Goal: Navigation & Orientation: Find specific page/section

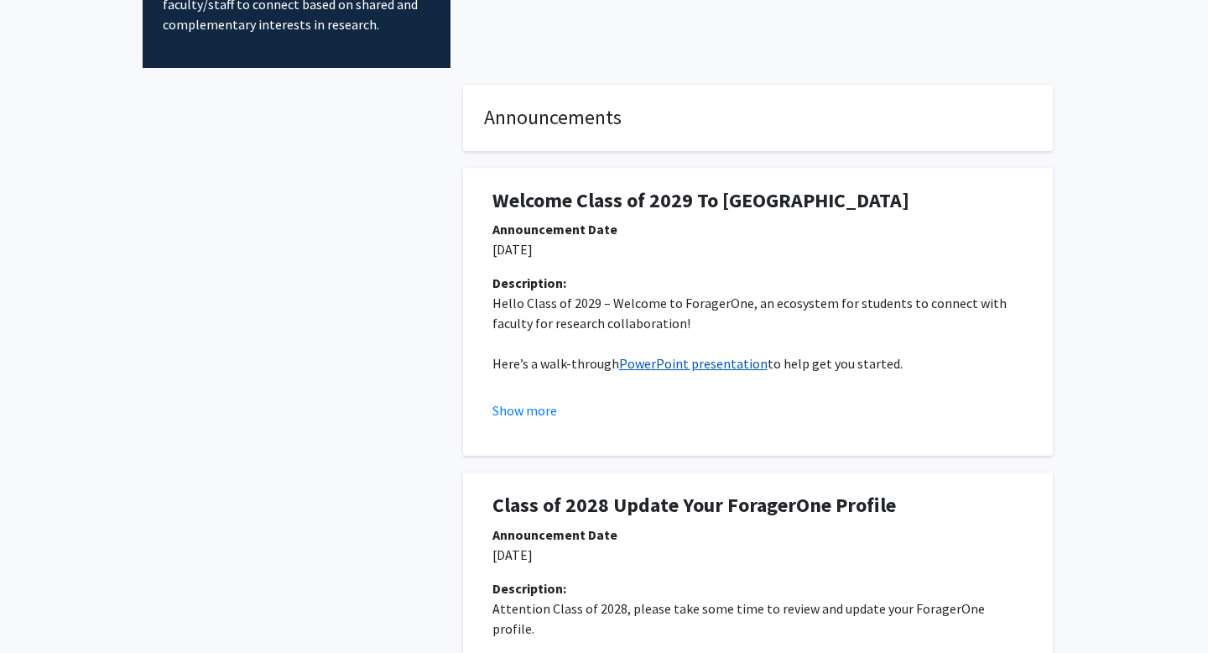
scroll to position [217, 0]
click at [631, 359] on link "PowerPoint presentation" at bounding box center [693, 364] width 148 height 17
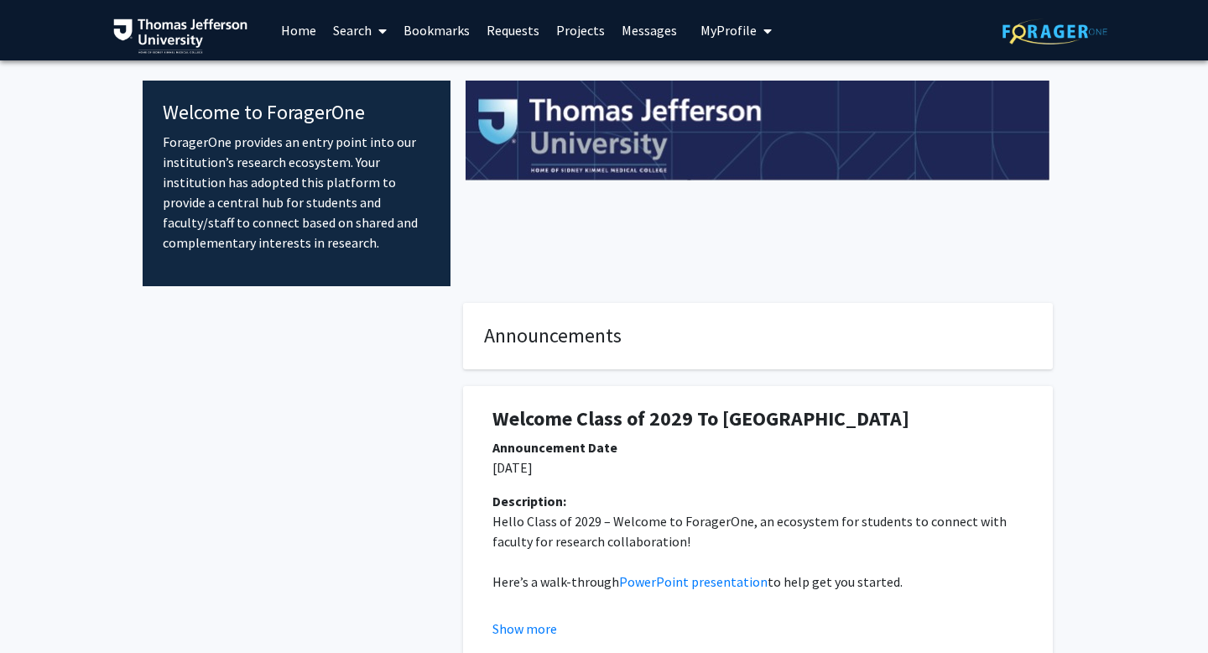
click at [525, 37] on link "Requests" at bounding box center [513, 30] width 70 height 59
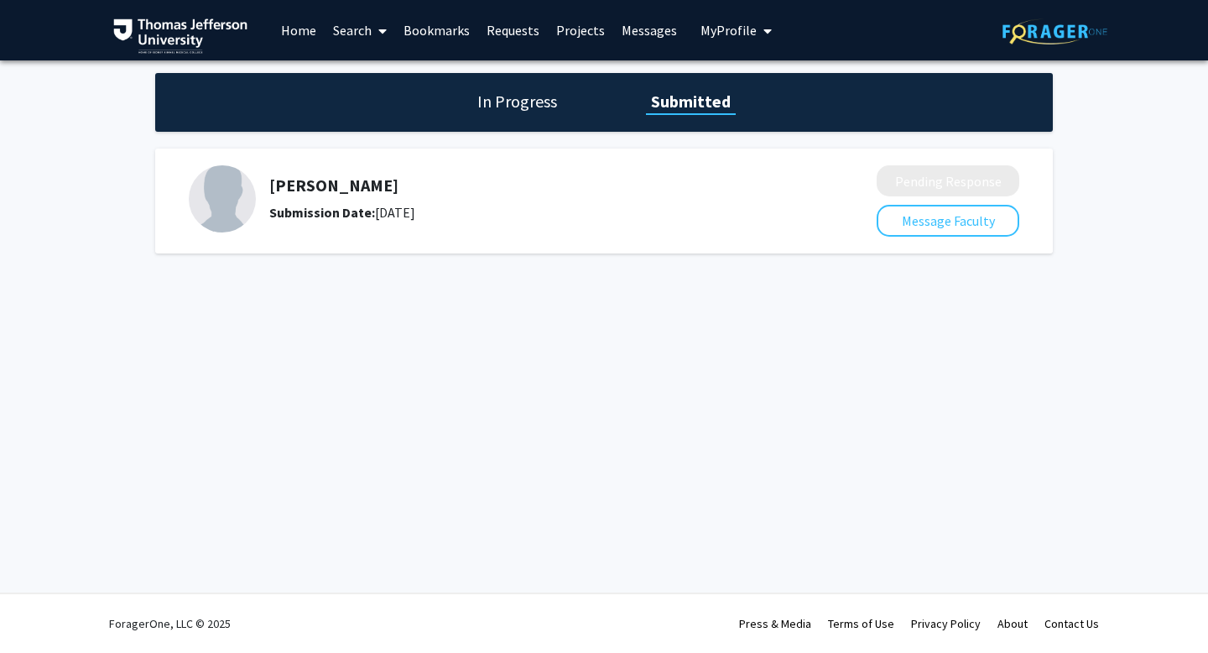
click at [581, 34] on link "Projects" at bounding box center [580, 30] width 65 height 59
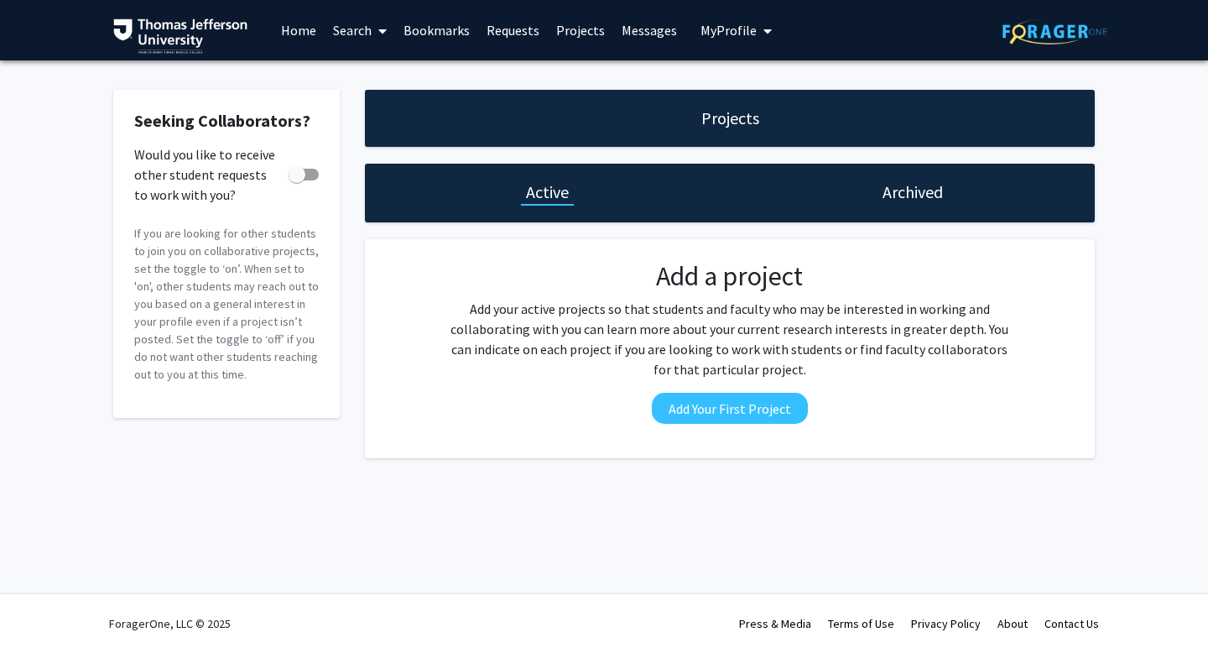
click at [429, 31] on link "Bookmarks" at bounding box center [436, 30] width 83 height 59
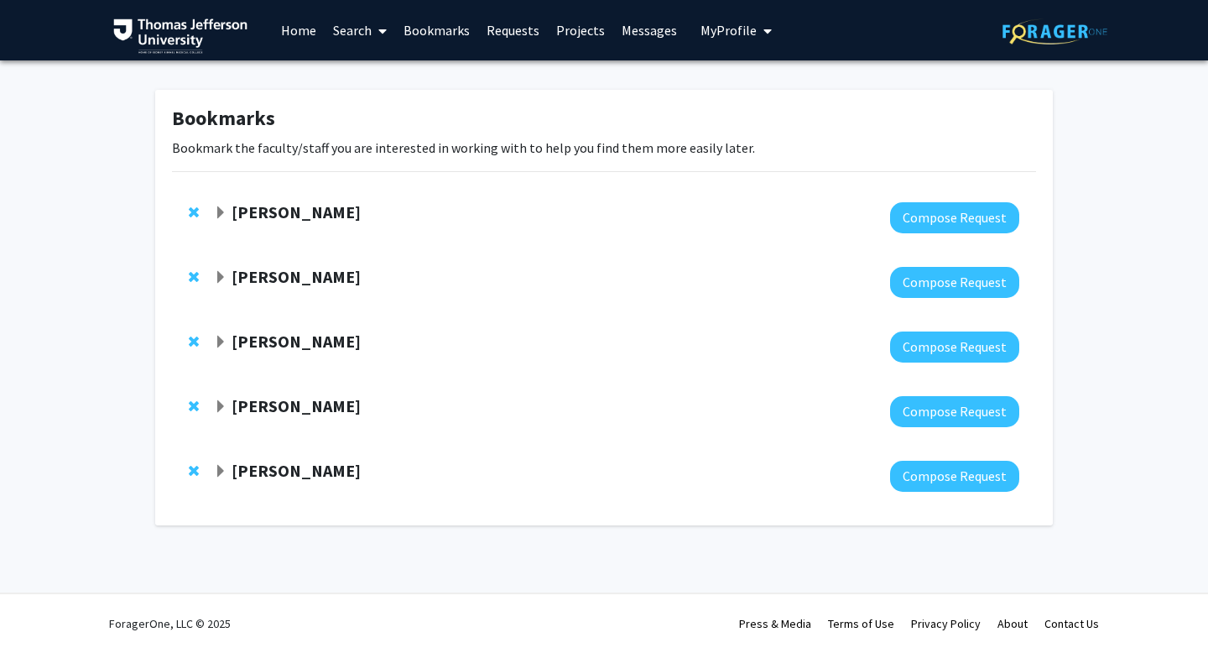
click at [294, 272] on strong "[PERSON_NAME]" at bounding box center [296, 276] width 129 height 21
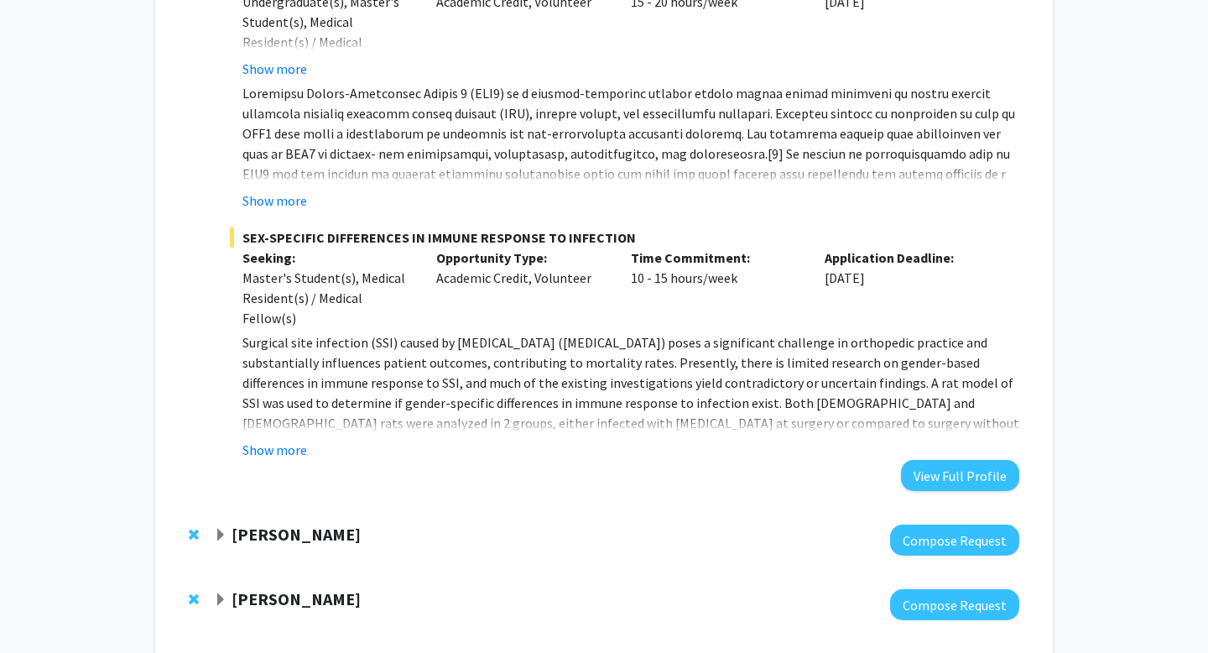
scroll to position [399, 0]
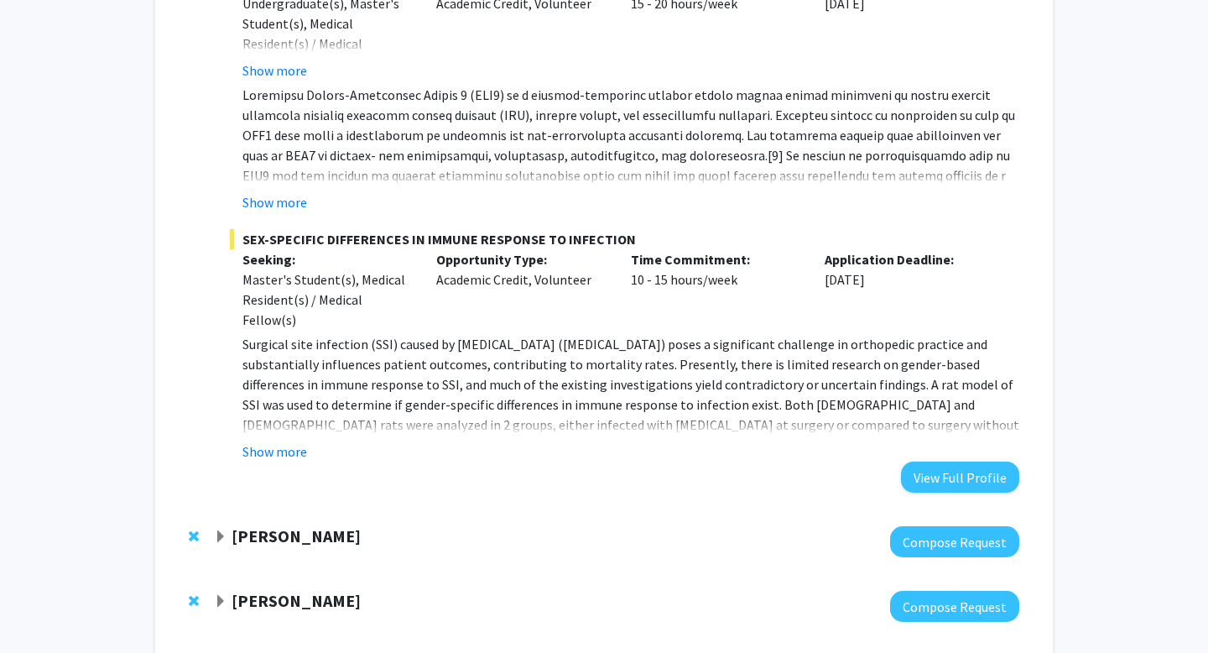
click at [271, 190] on fg-read-more "Show more" at bounding box center [624, 149] width 789 height 128
click at [270, 204] on button "Show more" at bounding box center [274, 202] width 65 height 20
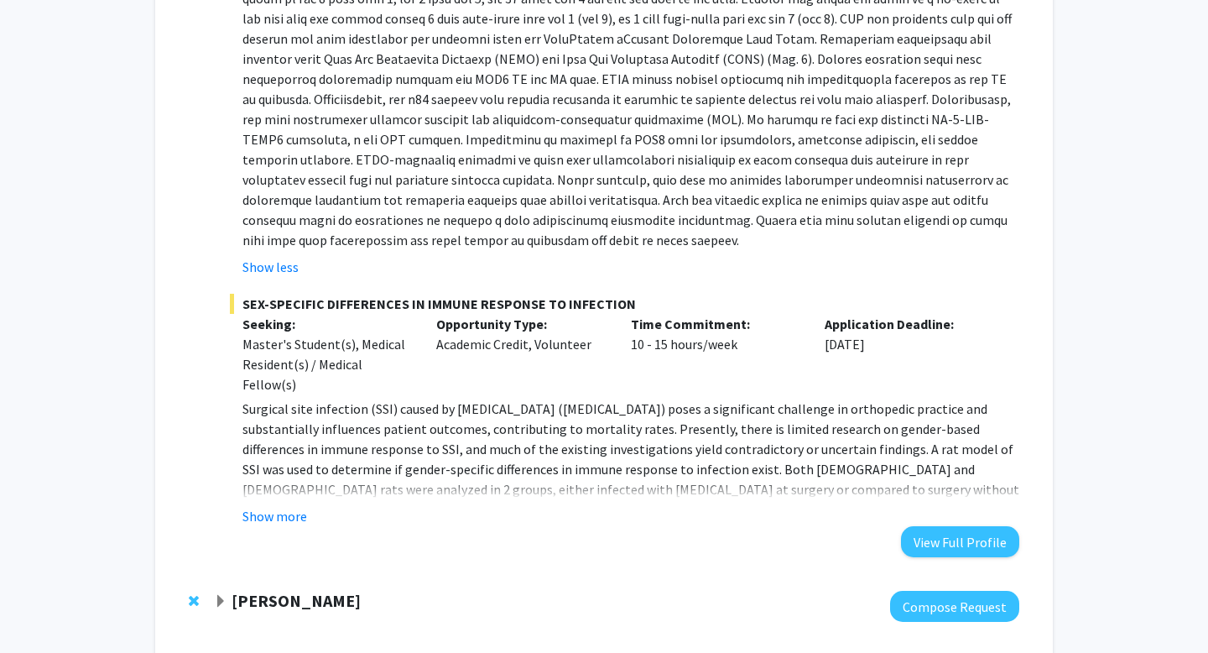
scroll to position [638, 0]
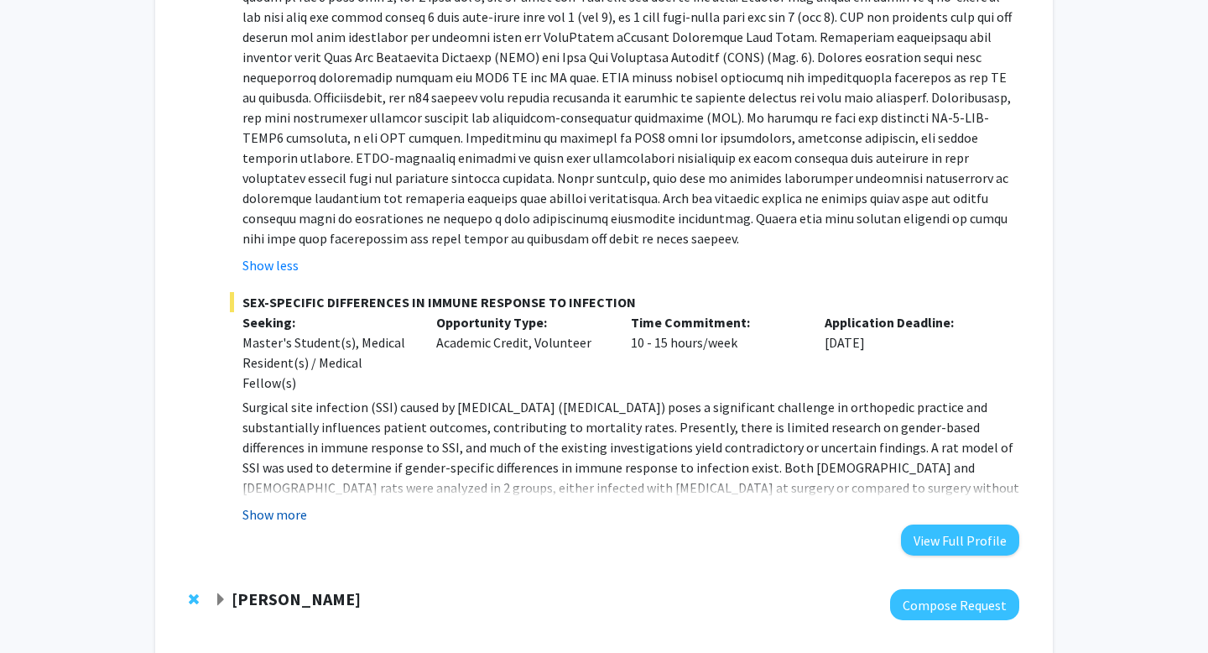
click at [272, 513] on button "Show more" at bounding box center [274, 514] width 65 height 20
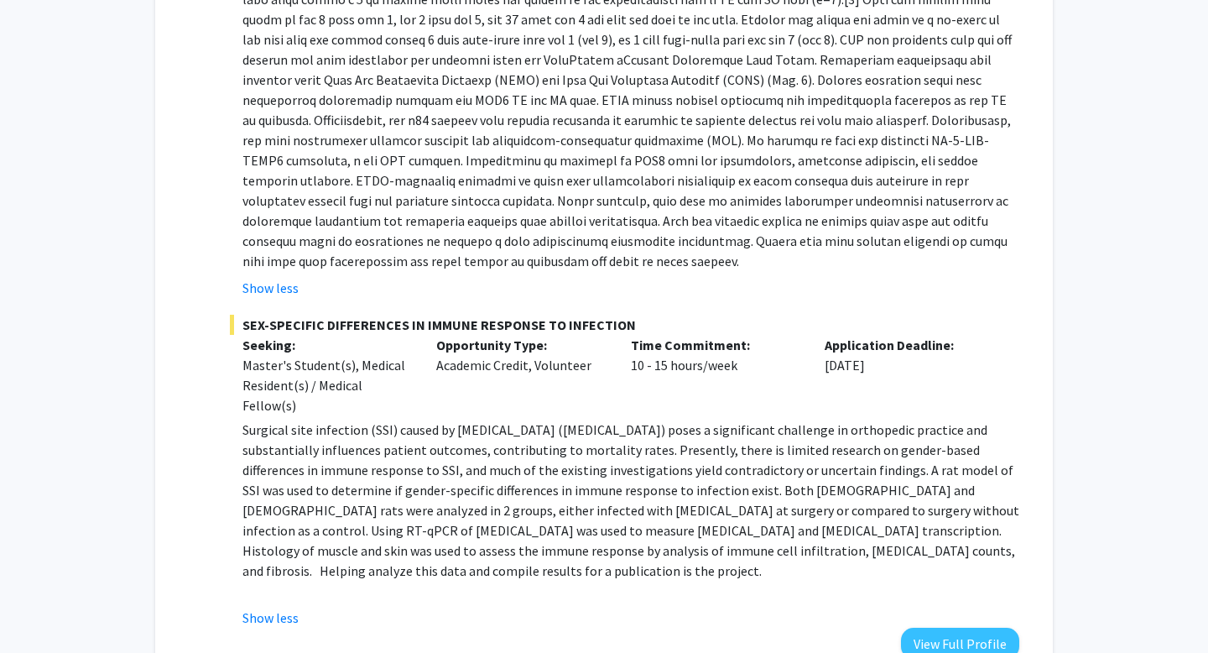
scroll to position [614, 0]
